Goal: Task Accomplishment & Management: Use online tool/utility

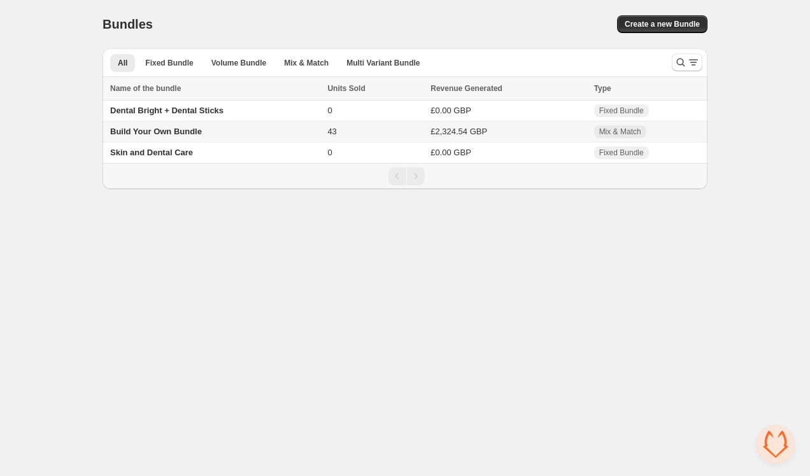
click at [173, 133] on span "Build Your Own Bundle" at bounding box center [156, 132] width 92 height 10
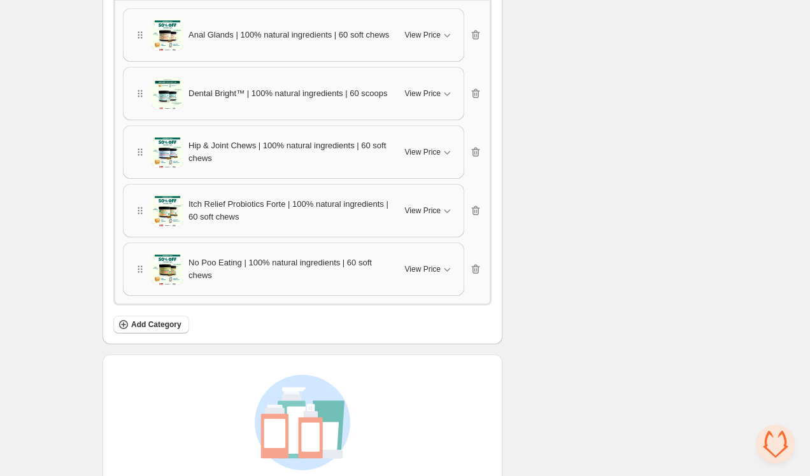
scroll to position [1076, 0]
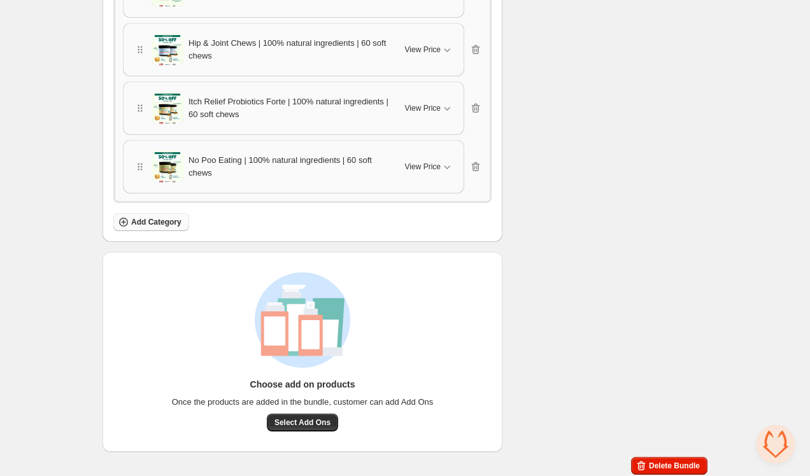
click at [163, 219] on span "Add Category" at bounding box center [156, 222] width 50 height 10
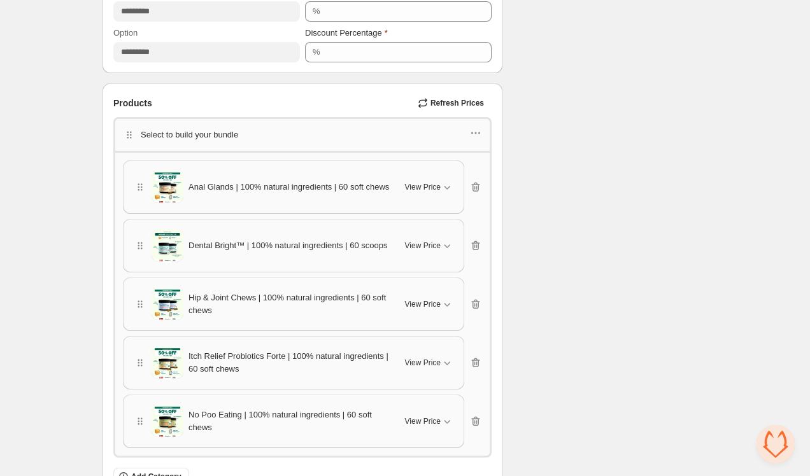
scroll to position [816, 0]
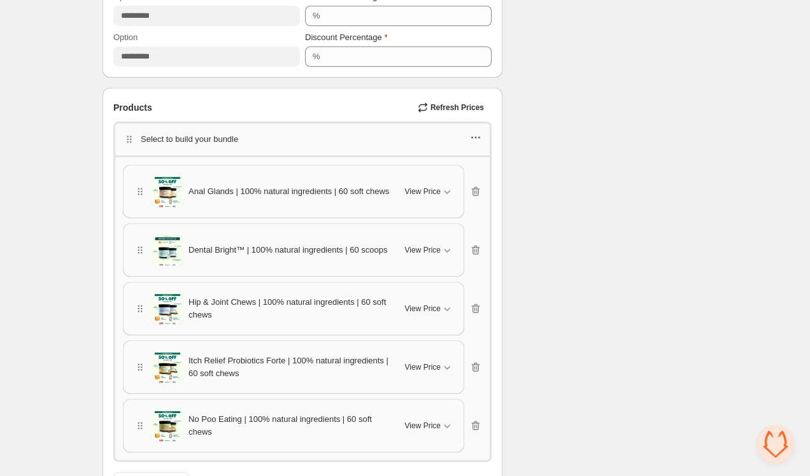
click at [473, 137] on icon "button" at bounding box center [472, 138] width 2 height 2
click at [465, 179] on span "Edit products" at bounding box center [482, 182] width 69 height 13
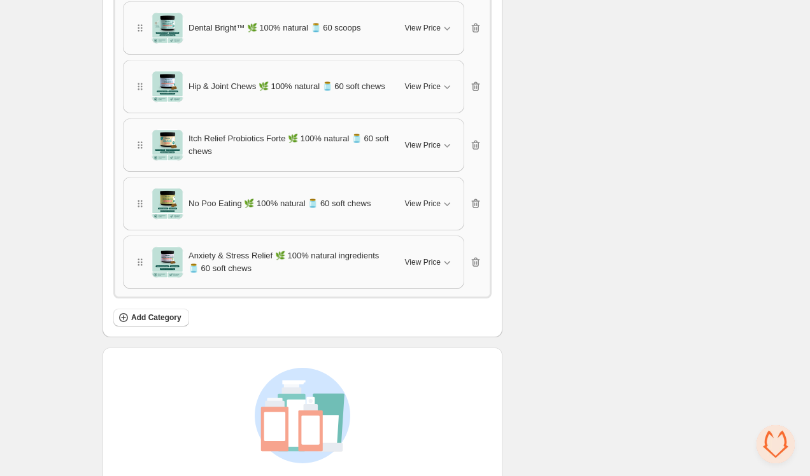
scroll to position [1134, 0]
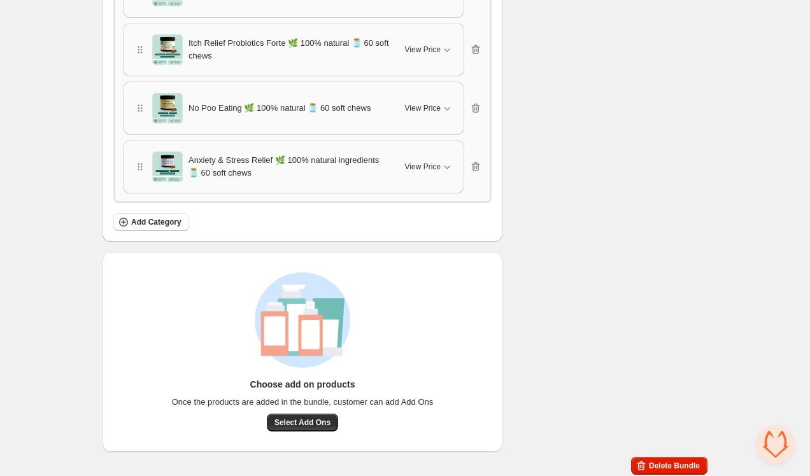
click at [208, 167] on span "Anxiety & Stress Relief 🌿 100% natural ingredients 🫙 60 soft chews" at bounding box center [289, 166] width 201 height 25
click at [423, 168] on span "View Price" at bounding box center [423, 167] width 36 height 10
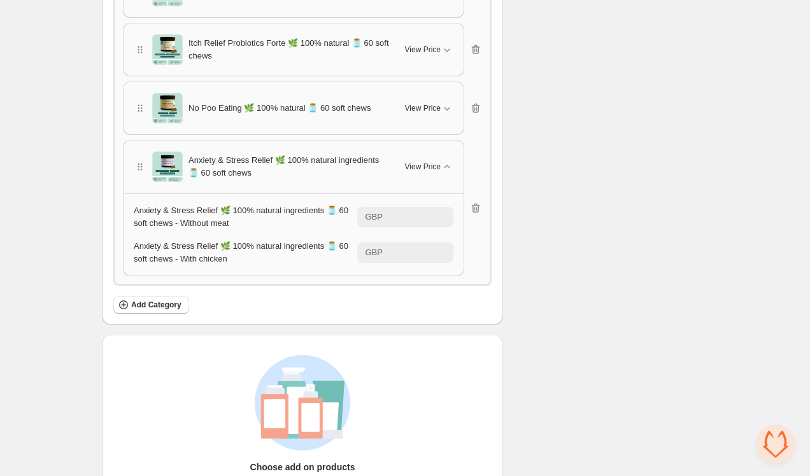
click at [224, 212] on span "Anxiety & Stress Relief 🌿 100% natural ingredients 🫙 60 soft chews - Without me…" at bounding box center [241, 217] width 215 height 22
click at [196, 147] on div "Anxiety & Stress Relief 🌿 100% natural ingredients 🫙 60 soft chews View Price" at bounding box center [294, 167] width 340 height 52
